Goal: Information Seeking & Learning: Learn about a topic

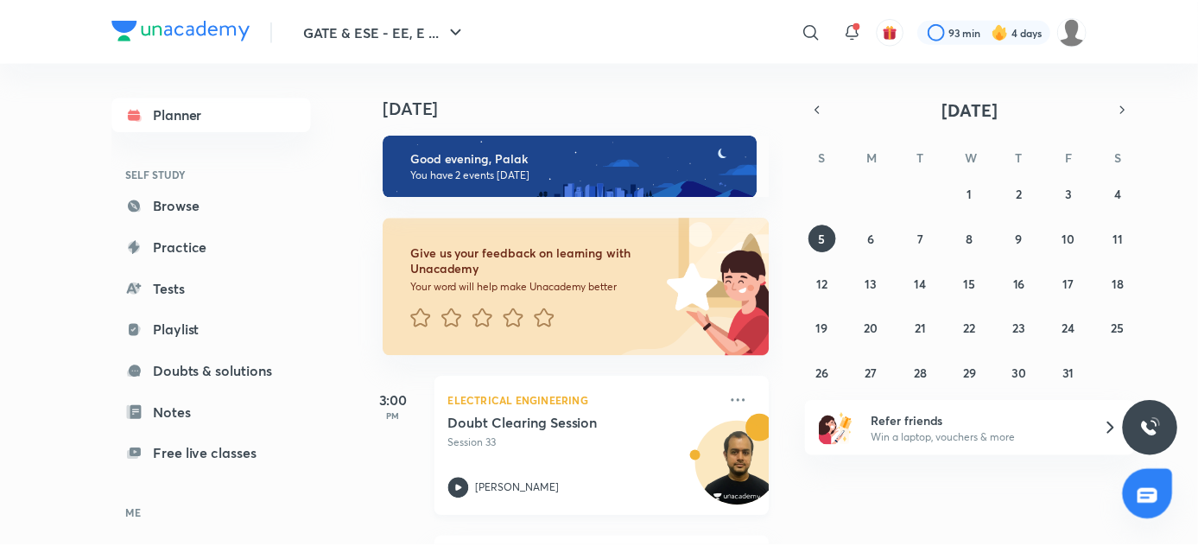
scroll to position [156, 0]
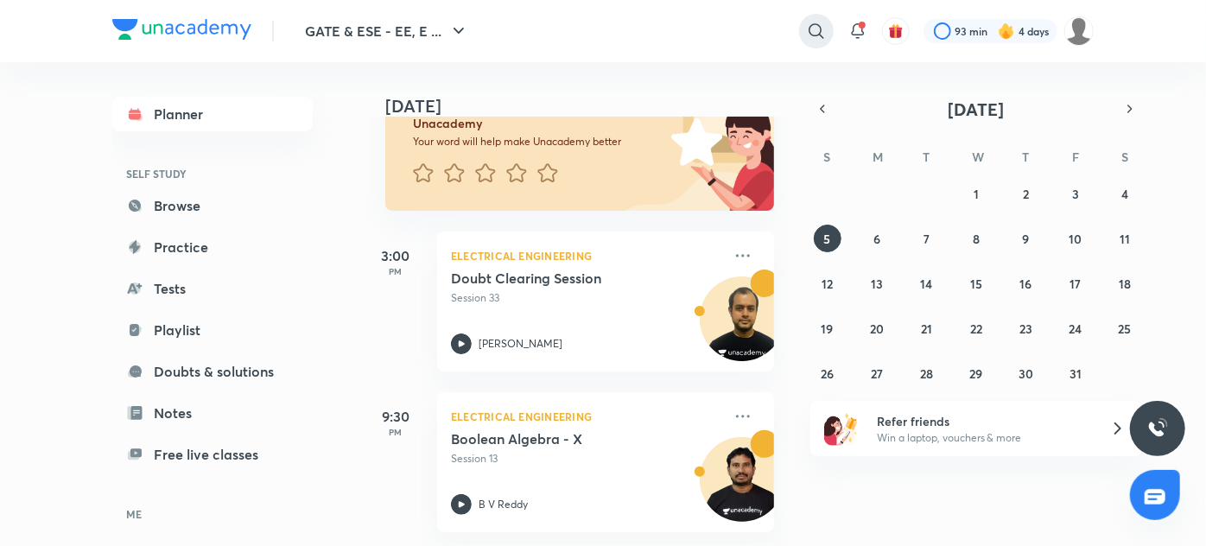
click at [817, 35] on icon at bounding box center [816, 30] width 15 height 15
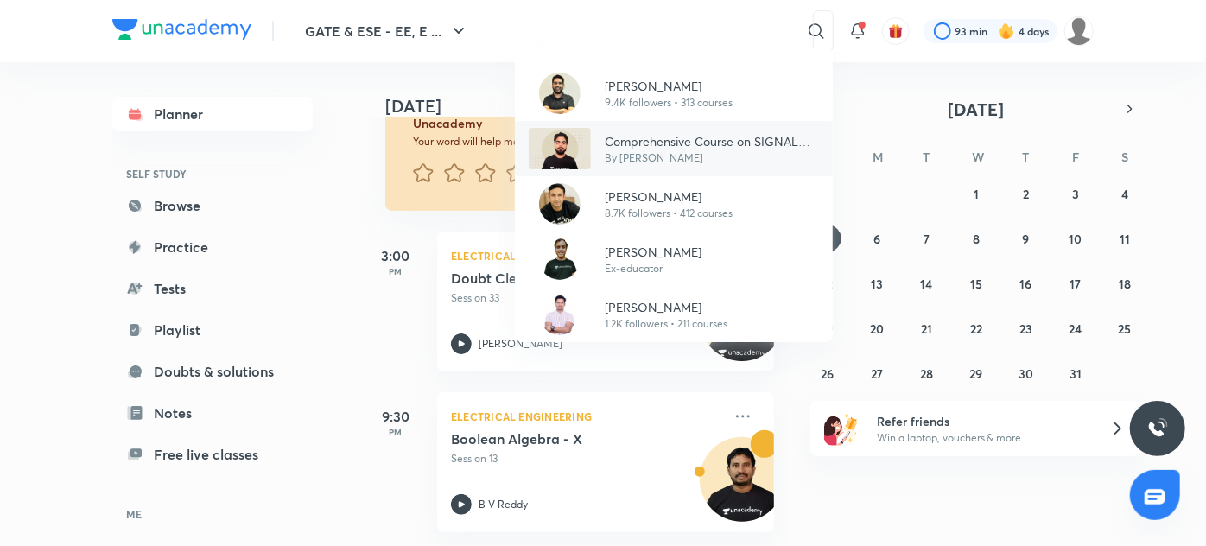
click at [673, 153] on p "By [PERSON_NAME]" at bounding box center [712, 158] width 214 height 16
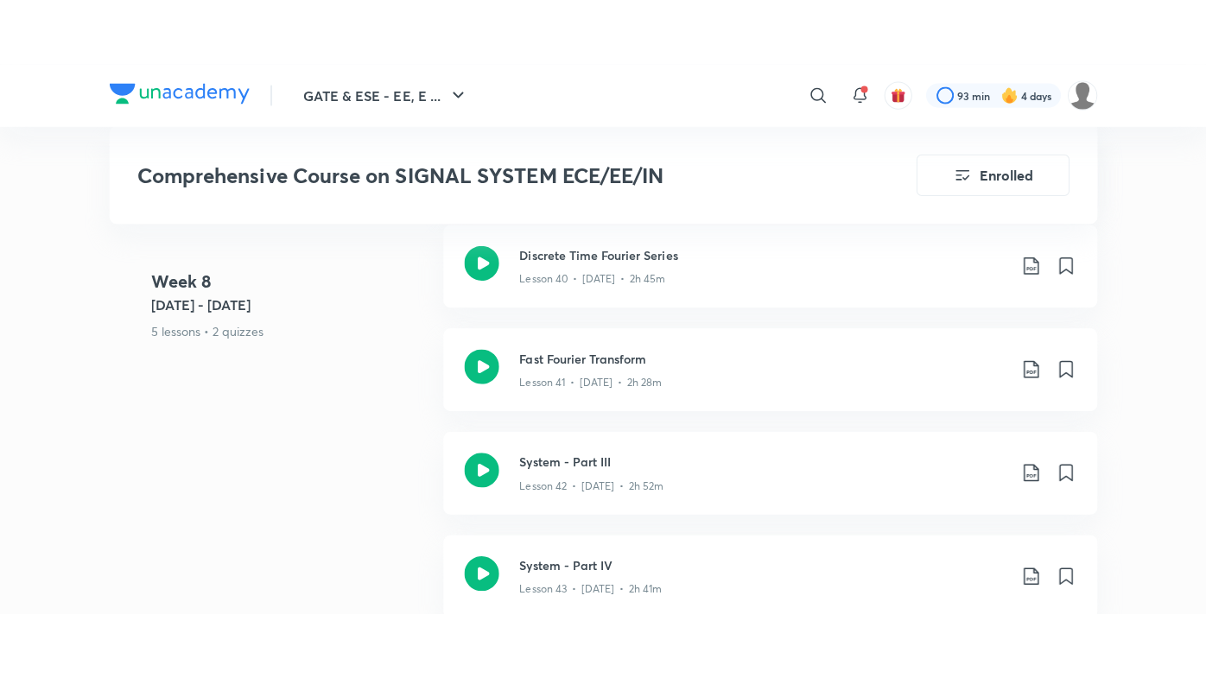
scroll to position [5945, 0]
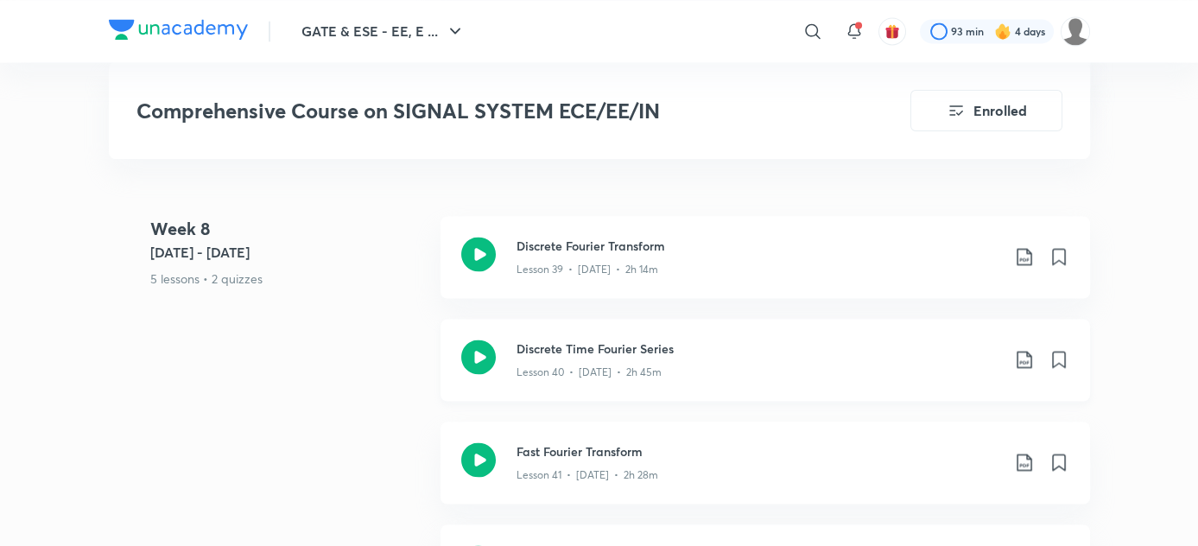
click at [688, 369] on div "Lesson 40 • [DATE] • 2h 45m" at bounding box center [759, 369] width 484 height 22
